Goal: Information Seeking & Learning: Learn about a topic

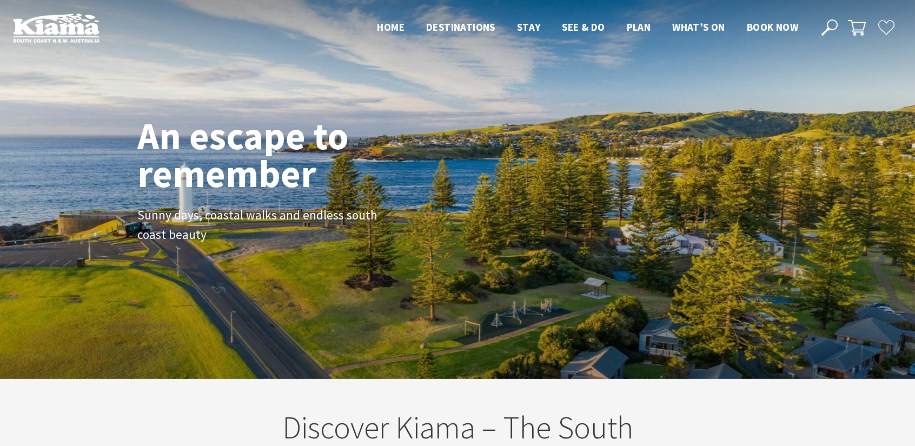
scroll to position [185, 922]
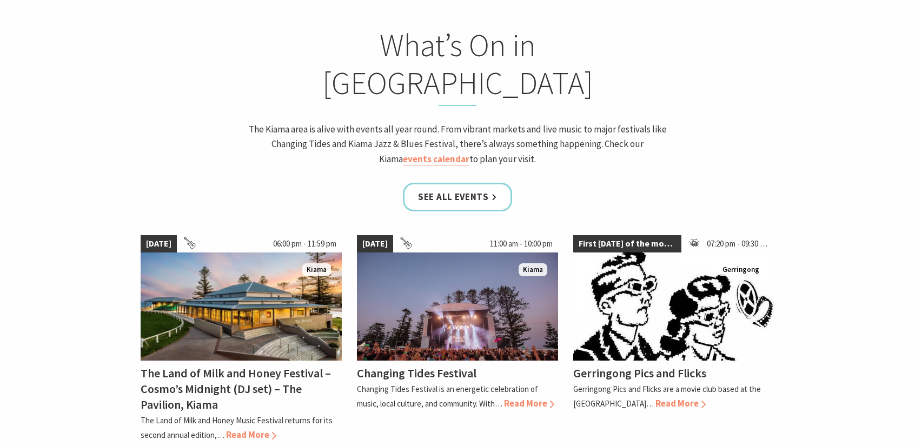
scroll to position [919, 0]
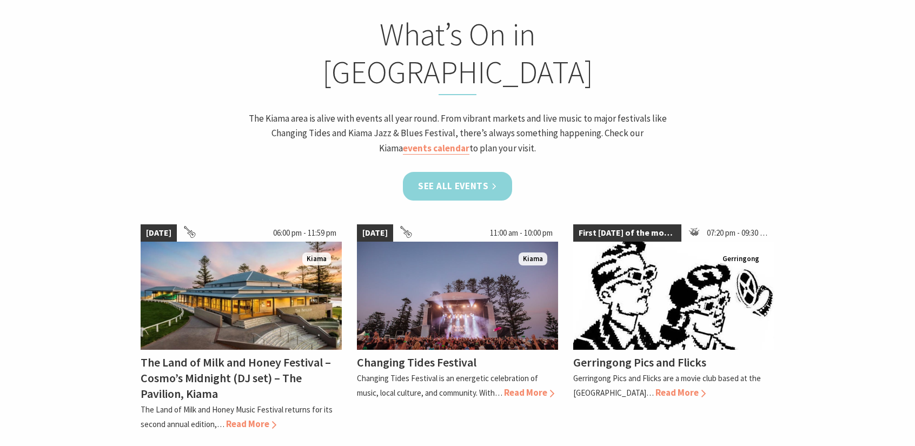
click at [448, 172] on link "See all Events" at bounding box center [457, 186] width 109 height 29
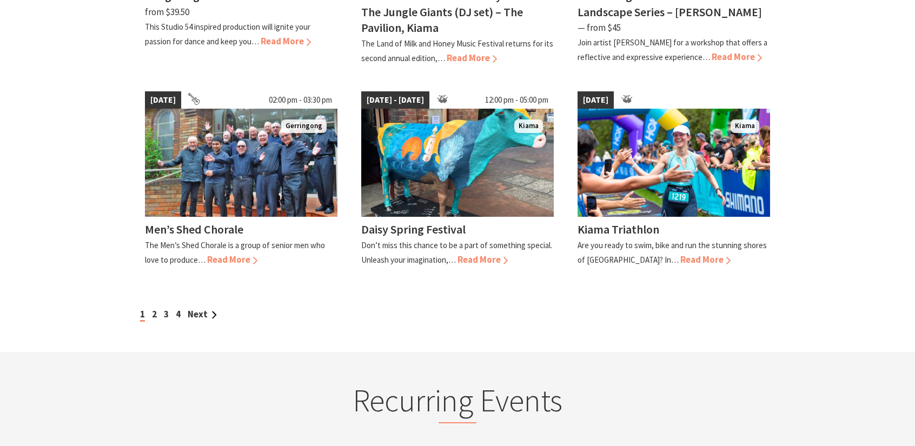
scroll to position [973, 0]
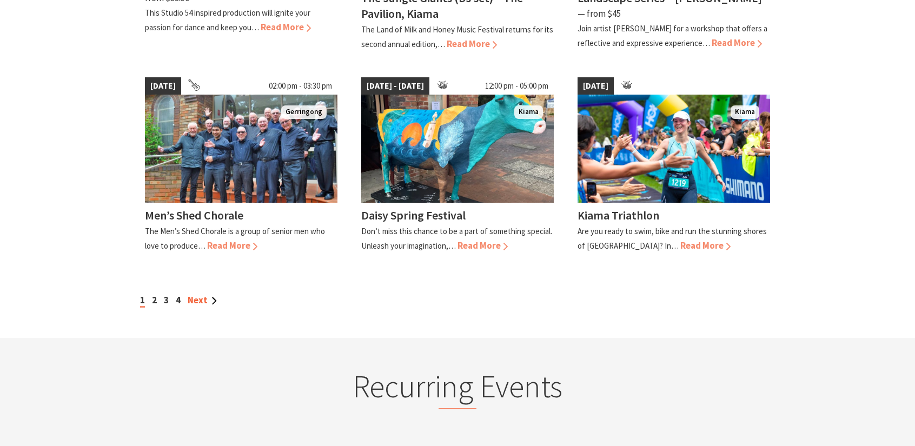
click at [200, 294] on link "Next" at bounding box center [202, 300] width 29 height 12
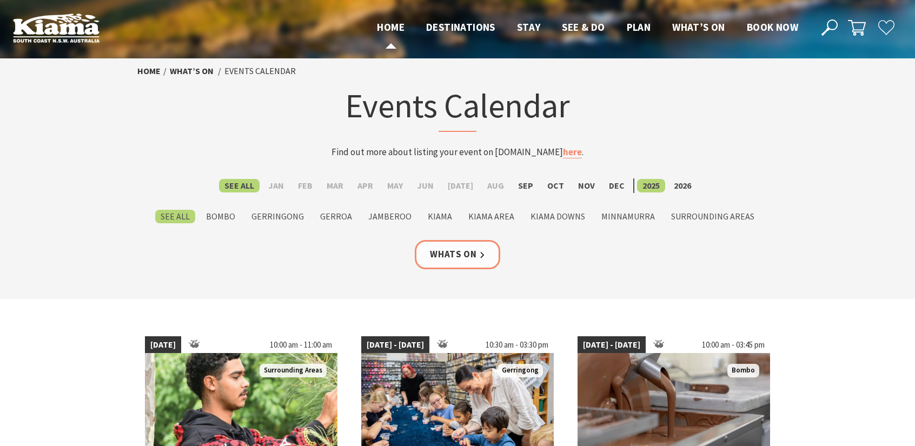
click at [397, 25] on span "Home" at bounding box center [391, 27] width 28 height 13
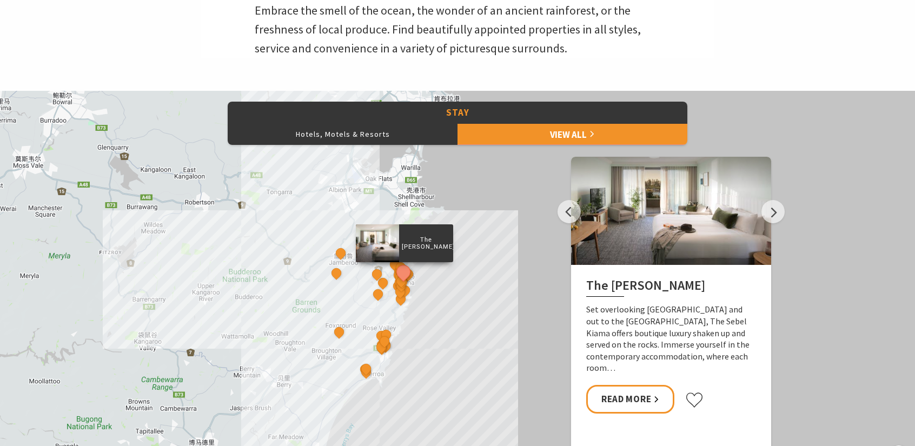
scroll to position [378, 0]
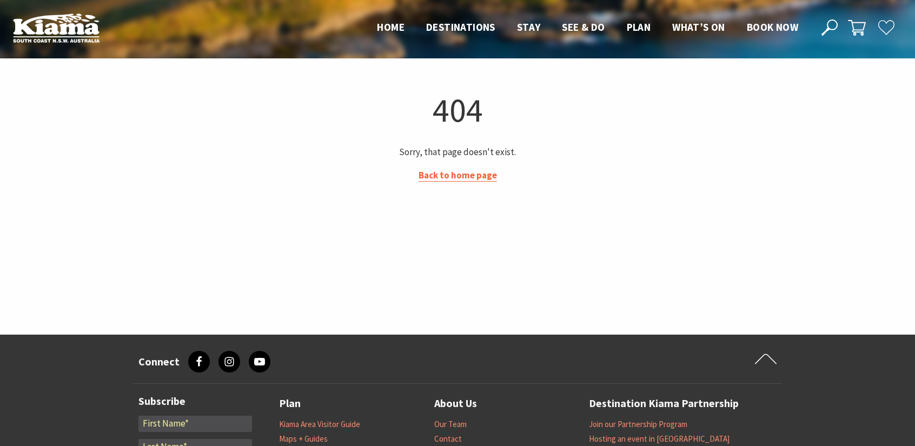
click at [448, 178] on link "Back to home page" at bounding box center [457, 175] width 78 height 12
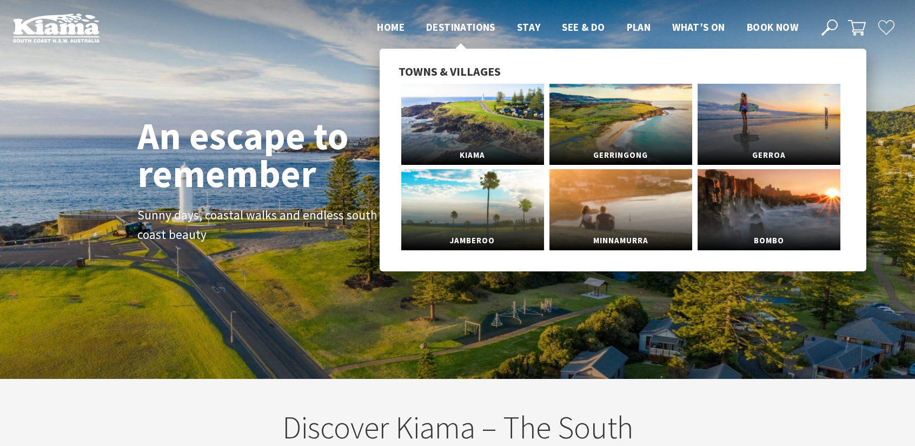
click at [458, 25] on span "Destinations" at bounding box center [460, 27] width 69 height 13
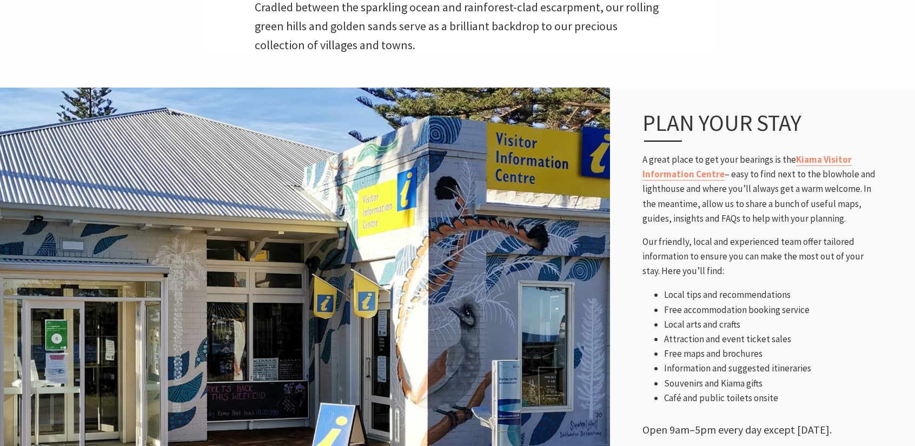
scroll to position [432, 0]
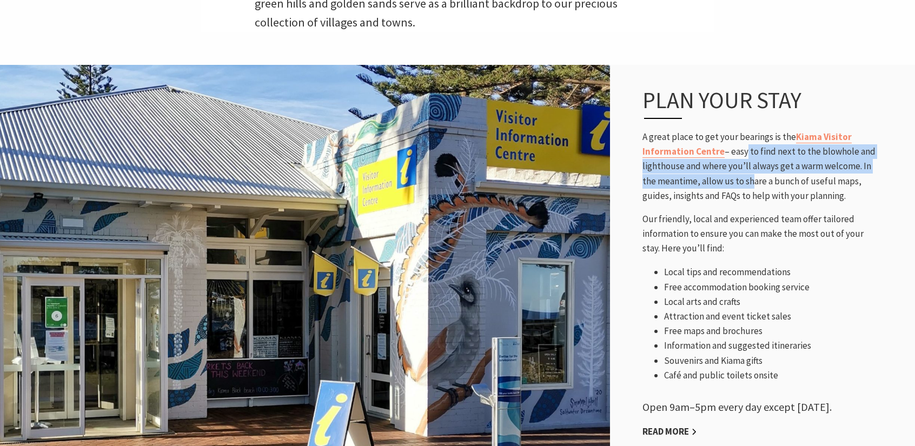
drag, startPoint x: 743, startPoint y: 152, endPoint x: 749, endPoint y: 180, distance: 28.7
click at [749, 180] on span "A great place to get your bearings is the Kiama Visitor Information Centre – ea…" at bounding box center [758, 166] width 233 height 71
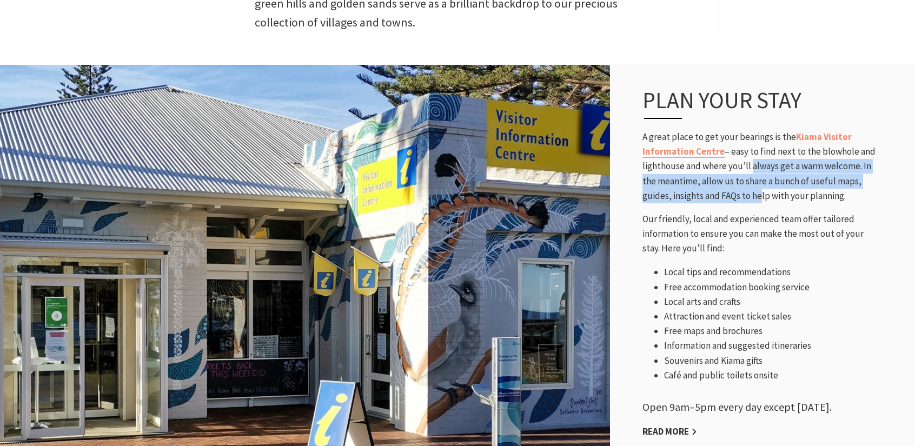
drag, startPoint x: 749, startPoint y: 165, endPoint x: 756, endPoint y: 191, distance: 26.9
click at [756, 191] on span "A great place to get your bearings is the Kiama Visitor Information Centre – ea…" at bounding box center [758, 166] width 233 height 71
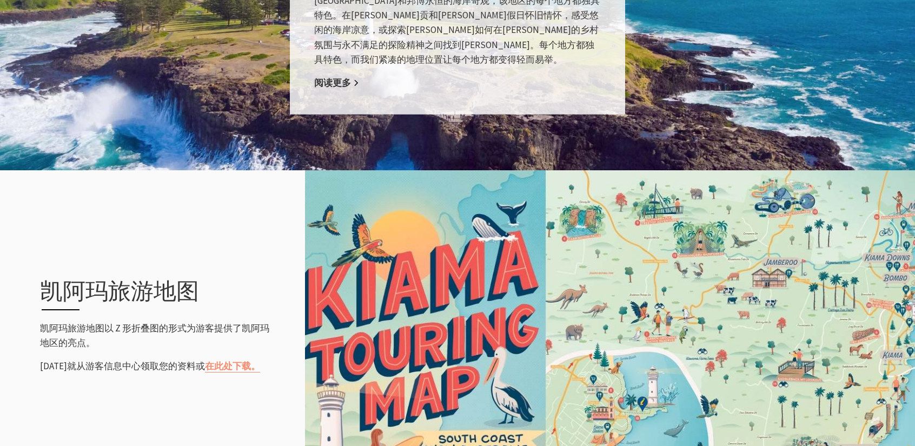
scroll to position [973, 0]
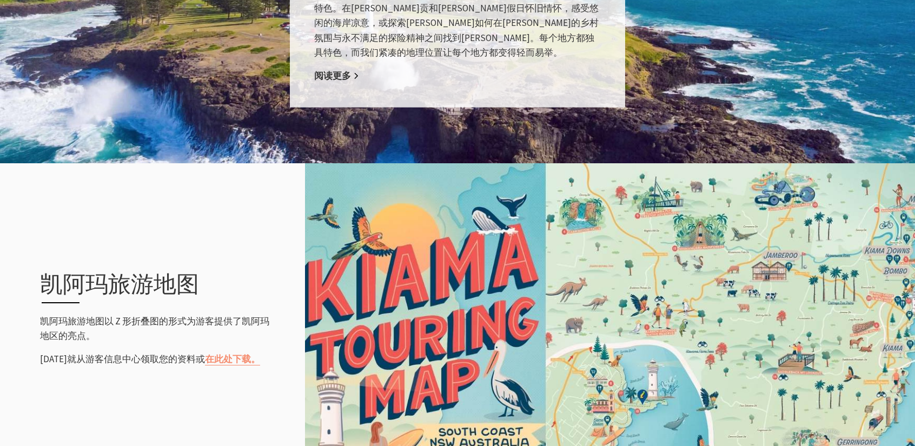
click at [140, 327] on p "凯阿玛旅游地图以 Z 形折叠图的形式为游客提供了凯阿玛地区的亮点。" at bounding box center [159, 328] width 238 height 29
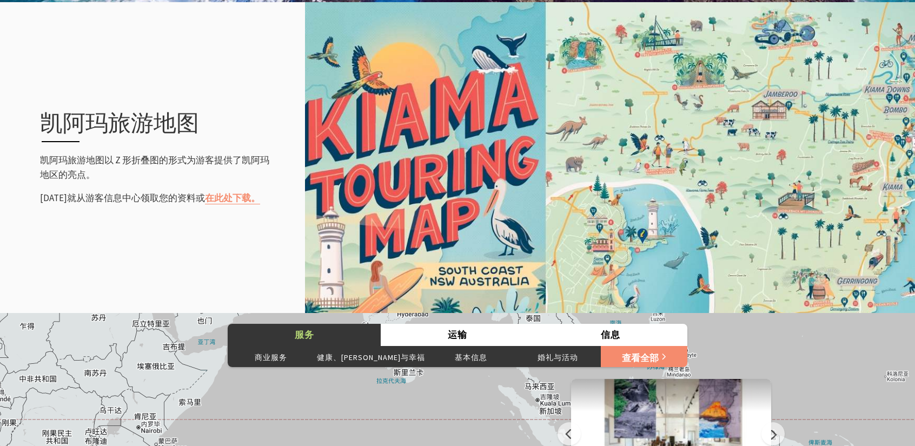
scroll to position [1135, 0]
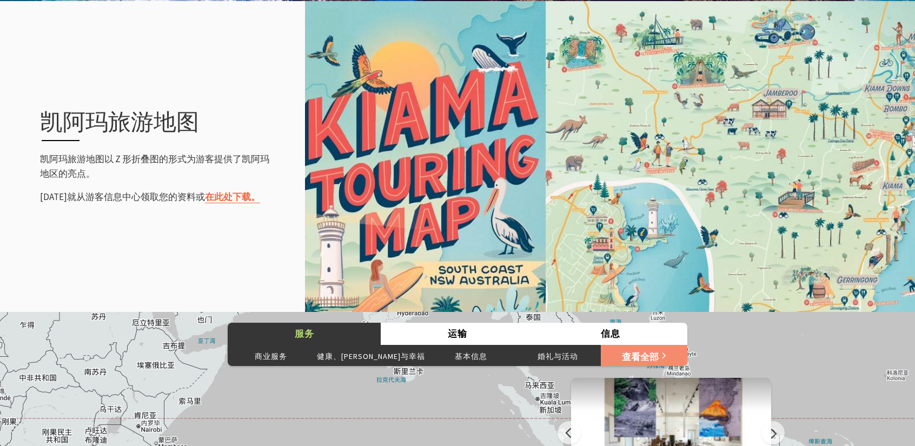
click at [205, 191] on font "在此处下载。" at bounding box center [232, 197] width 55 height 12
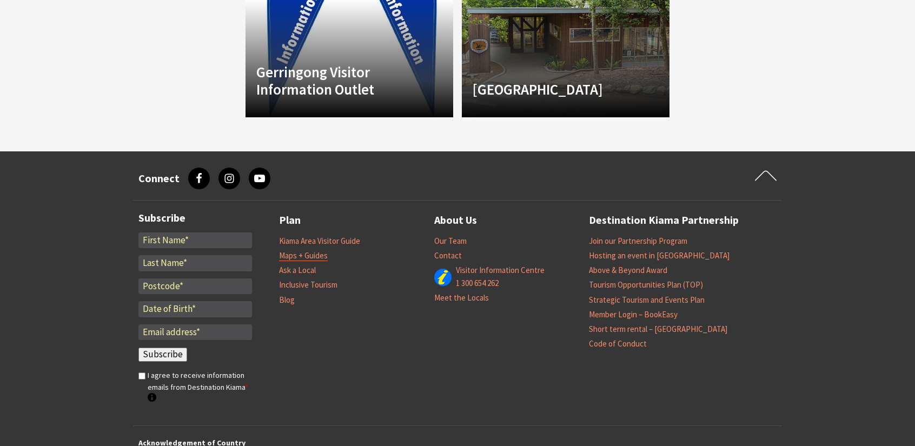
scroll to position [1195, 0]
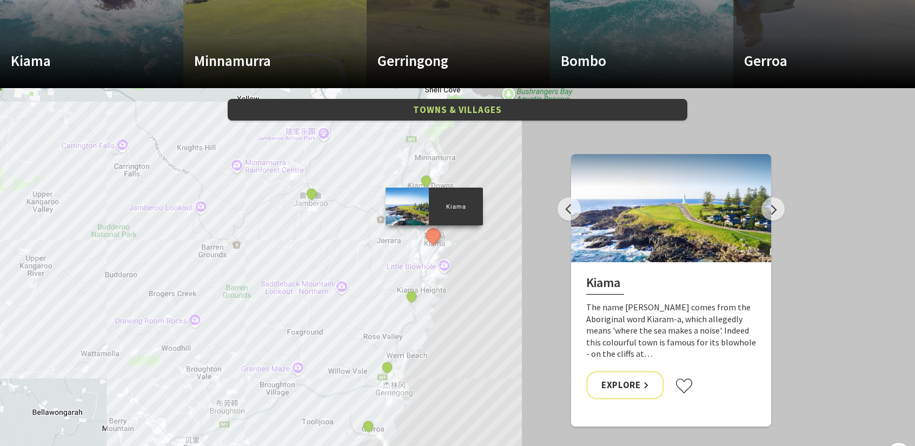
scroll to position [757, 0]
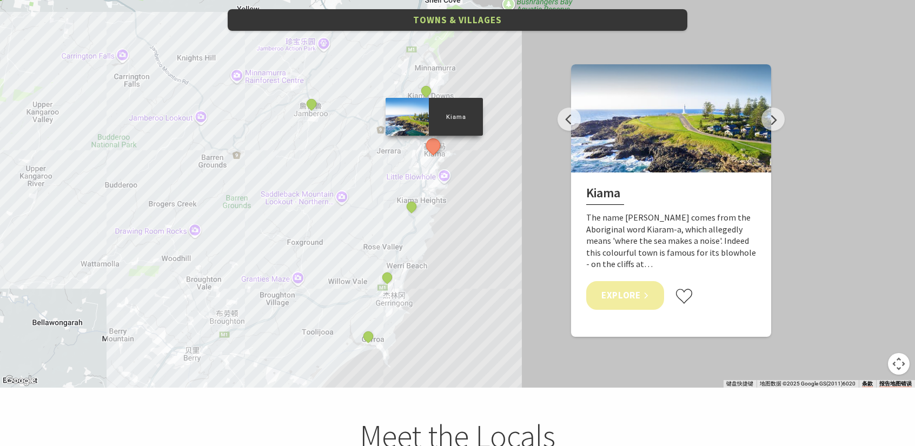
click at [601, 292] on link "Explore" at bounding box center [625, 295] width 78 height 29
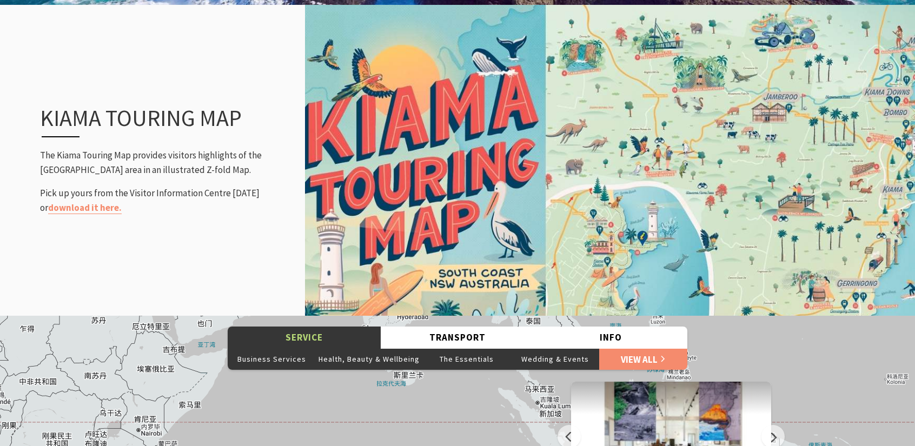
scroll to position [1216, 0]
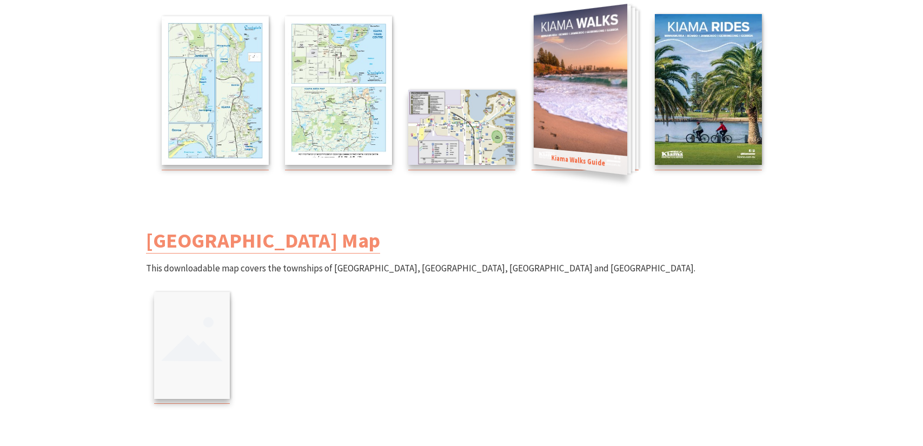
scroll to position [270, 0]
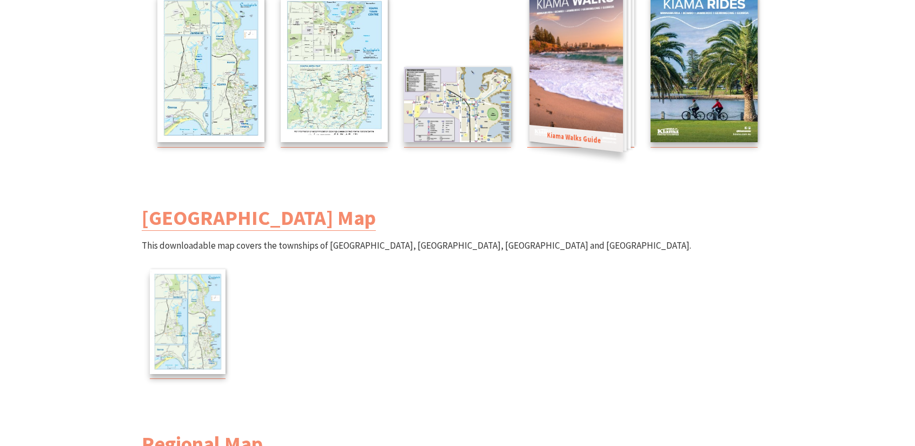
click at [552, 44] on img at bounding box center [576, 66] width 94 height 171
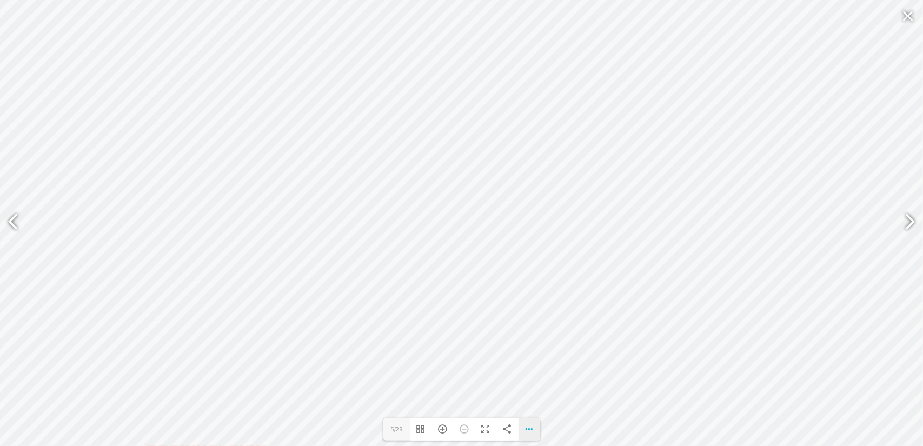
click at [521, 434] on div "Download PDF File Single Page Mode Goto First Page Goto Last Page Turn on/off S…" at bounding box center [529, 429] width 22 height 23
click at [495, 325] on span "Download PDF File" at bounding box center [481, 325] width 69 height 9
type input "5"
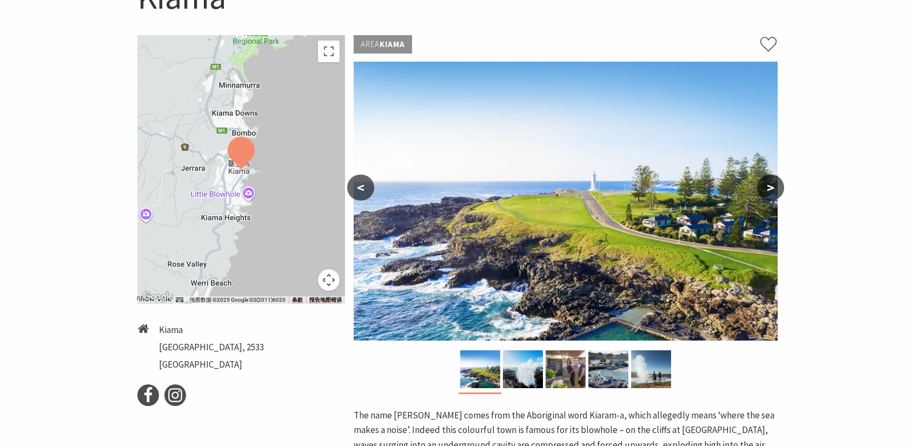
scroll to position [162, 0]
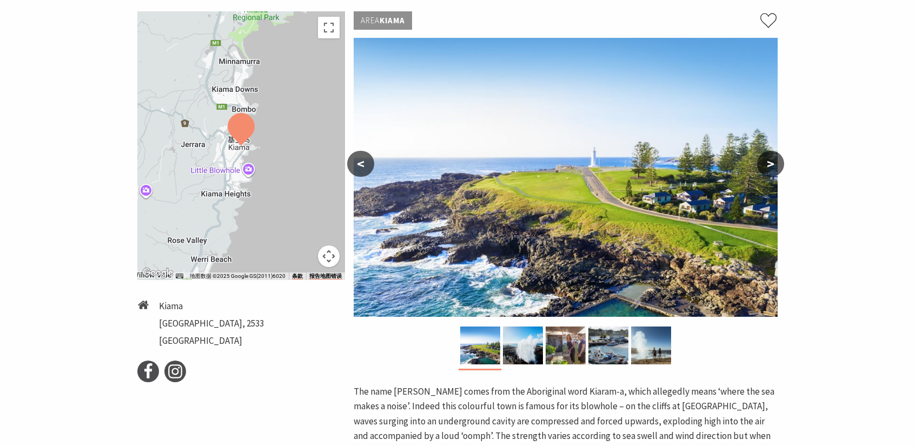
click at [771, 160] on button ">" at bounding box center [770, 164] width 27 height 26
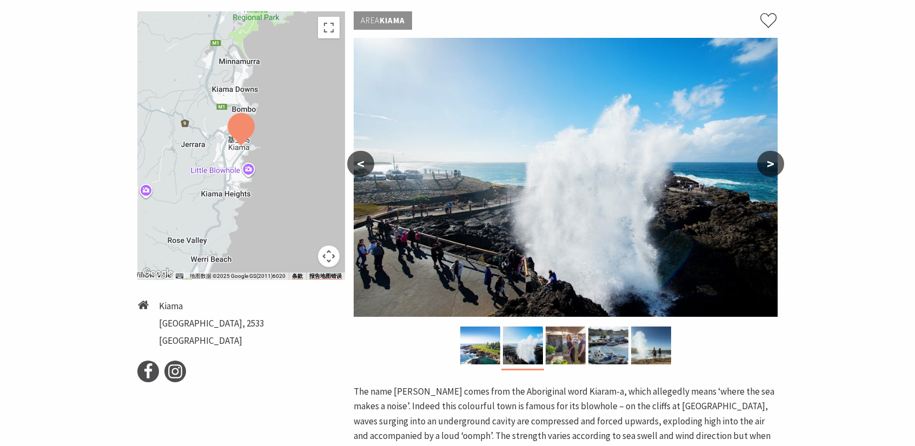
click at [771, 160] on button ">" at bounding box center [770, 164] width 27 height 26
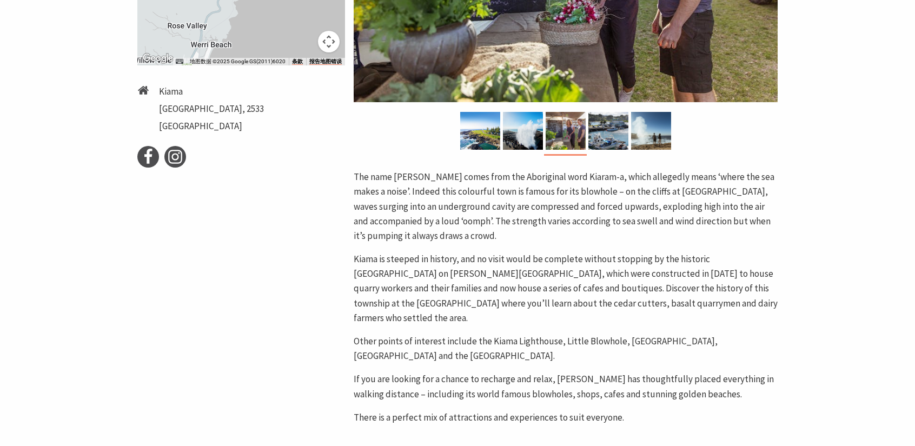
scroll to position [378, 0]
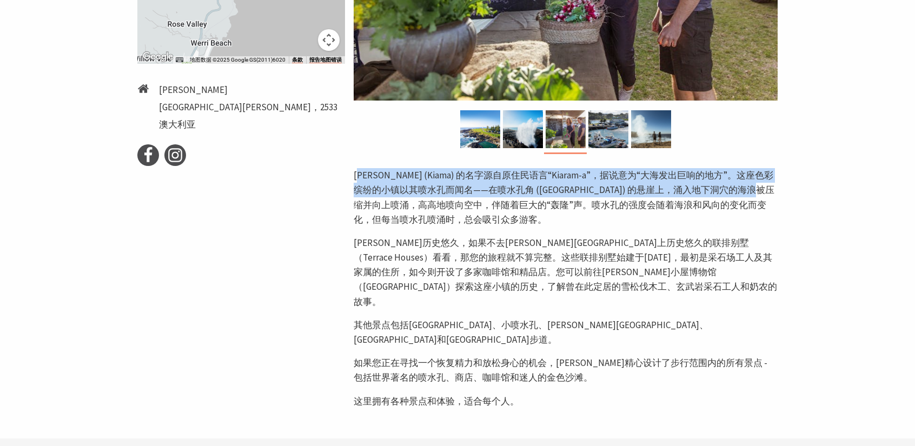
drag, startPoint x: 363, startPoint y: 176, endPoint x: 391, endPoint y: 209, distance: 43.0
click at [391, 209] on font "凯阿玛 (Kiama) 的名字源自原住民语言“Kiaram-a”，据说意为“大海发出巨响的地方”。这座色彩缤纷的小镇以其喷水孔而闻名——在喷水孔角 (Blow…" at bounding box center [564, 197] width 421 height 56
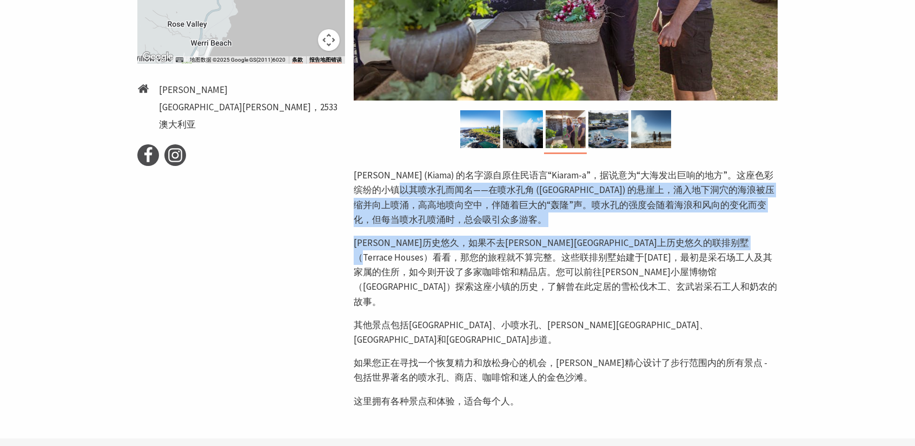
drag, startPoint x: 451, startPoint y: 195, endPoint x: 448, endPoint y: 258, distance: 63.4
click at [448, 258] on div "凯阿玛 (Kiama) 的名字源自原住民语言“Kiaram-a”，据说意为“大海发出巨响的地方”。这座色彩缤纷的小镇以其喷水孔而闻名——在喷水孔角 (Blow…" at bounding box center [566, 288] width 424 height 241
click at [527, 245] on font "凯阿玛历史悠久，如果不去柯林斯街上历史悠久的联排别墅（Terrace Houses）看看，那您的旅程就不算完整。这些联排别墅始建于1886年，最初是采石场工人…" at bounding box center [565, 272] width 423 height 71
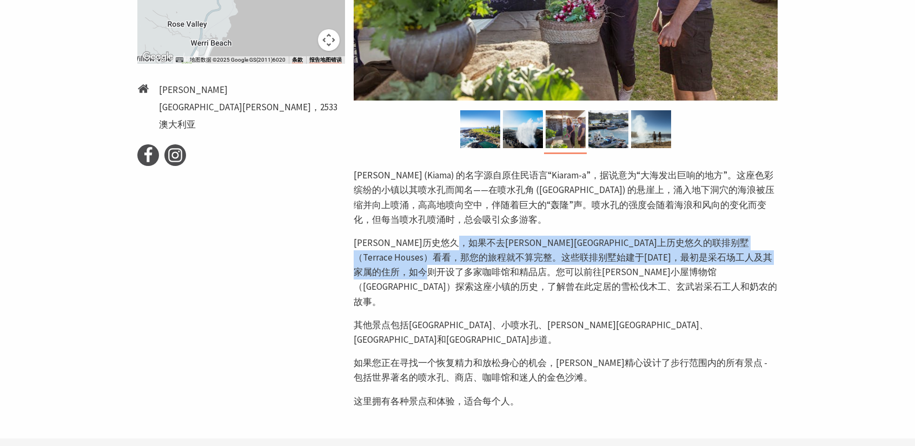
drag, startPoint x: 507, startPoint y: 241, endPoint x: 530, endPoint y: 278, distance: 43.9
click at [530, 278] on p "凯阿玛历史悠久，如果不去柯林斯街上历史悠久的联排别墅（Terrace Houses）看看，那您的旅程就不算完整。这些联排别墅始建于1886年，最初是采石场工人…" at bounding box center [566, 273] width 424 height 74
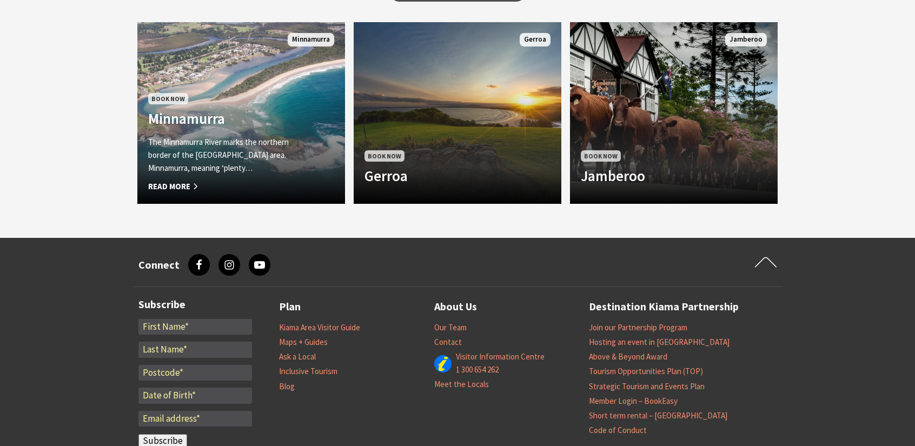
scroll to position [973, 0]
